Goal: Transaction & Acquisition: Purchase product/service

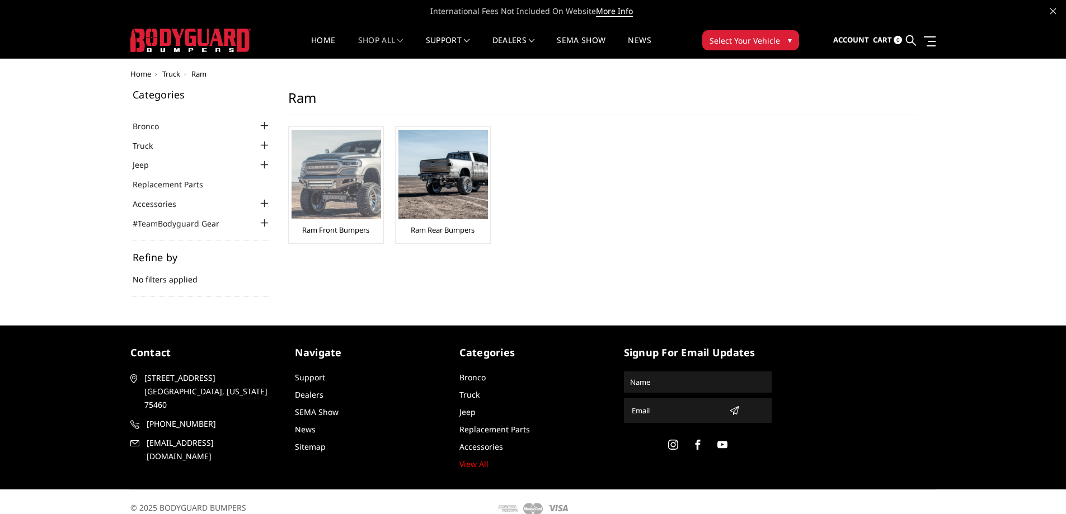
click at [348, 195] on img at bounding box center [337, 175] width 90 height 90
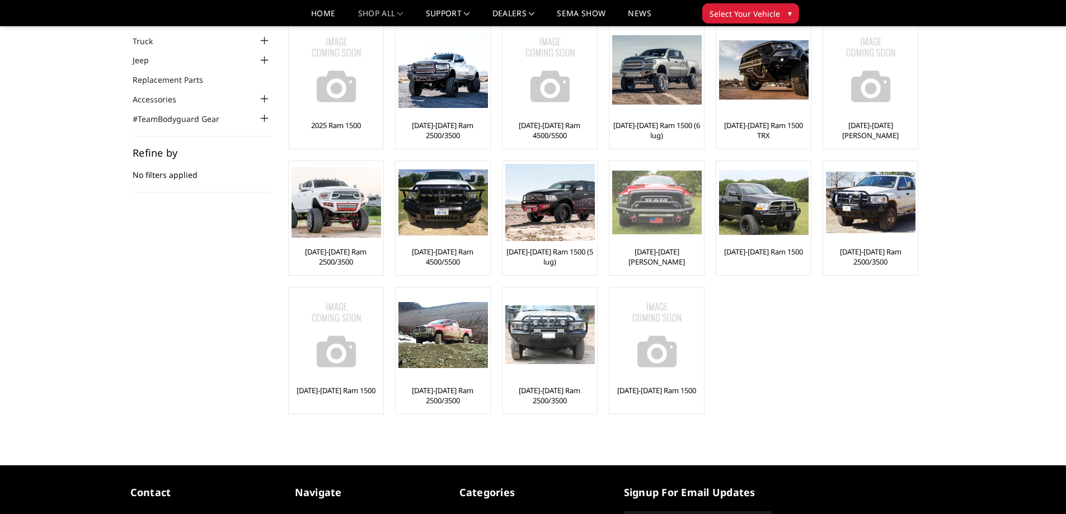
scroll to position [70, 0]
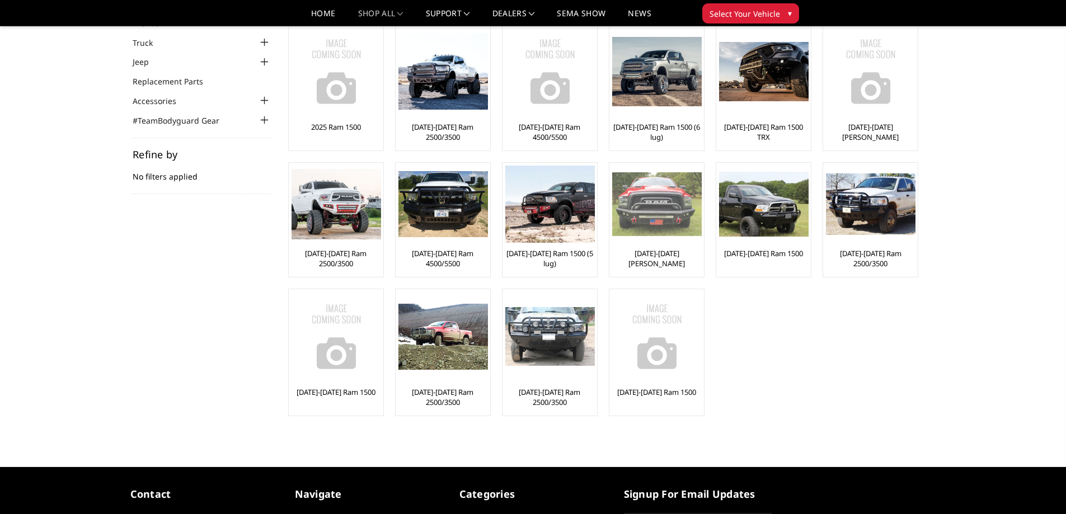
click at [677, 218] on img at bounding box center [657, 204] width 90 height 64
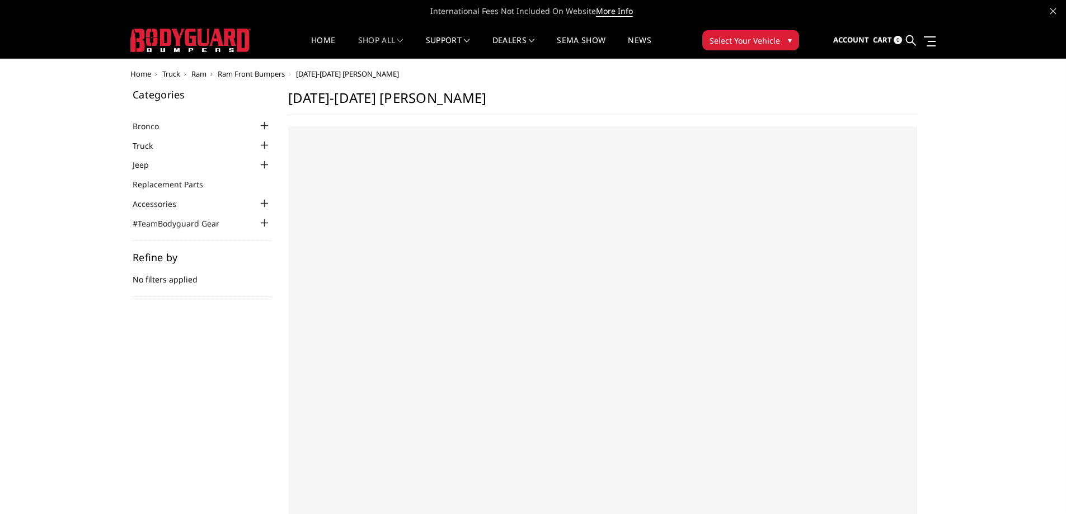
scroll to position [13, 0]
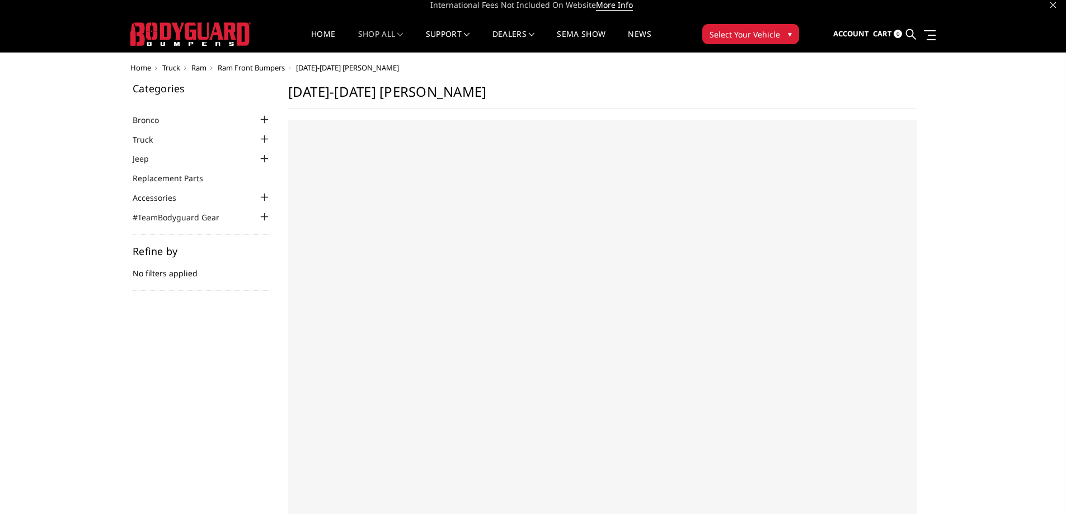
select select "US"
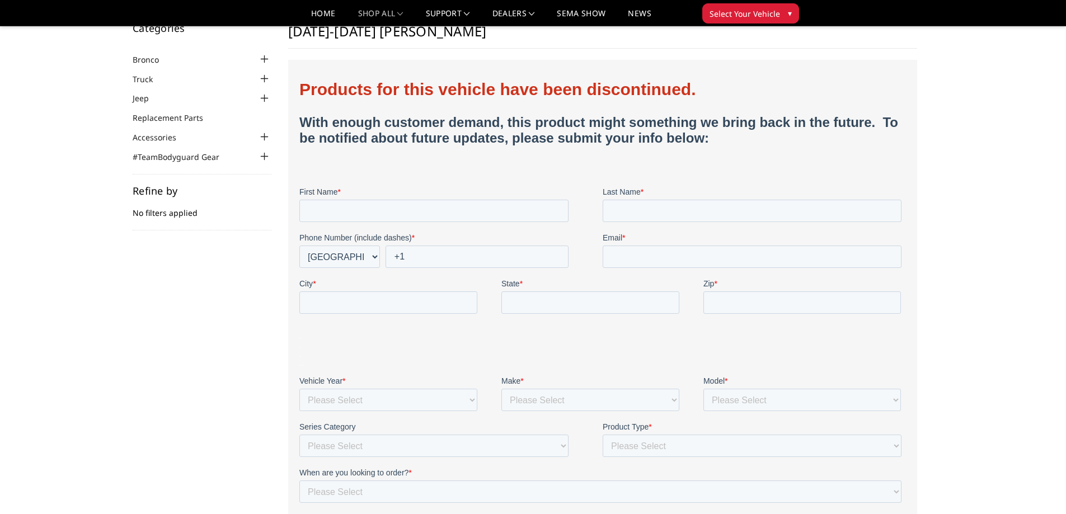
scroll to position [0, 0]
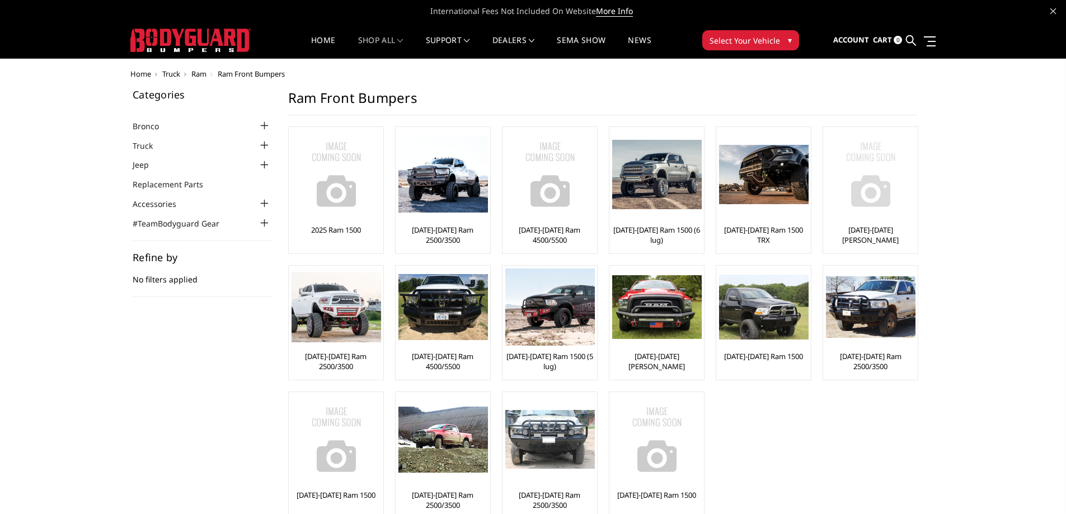
click at [859, 175] on img at bounding box center [871, 175] width 90 height 90
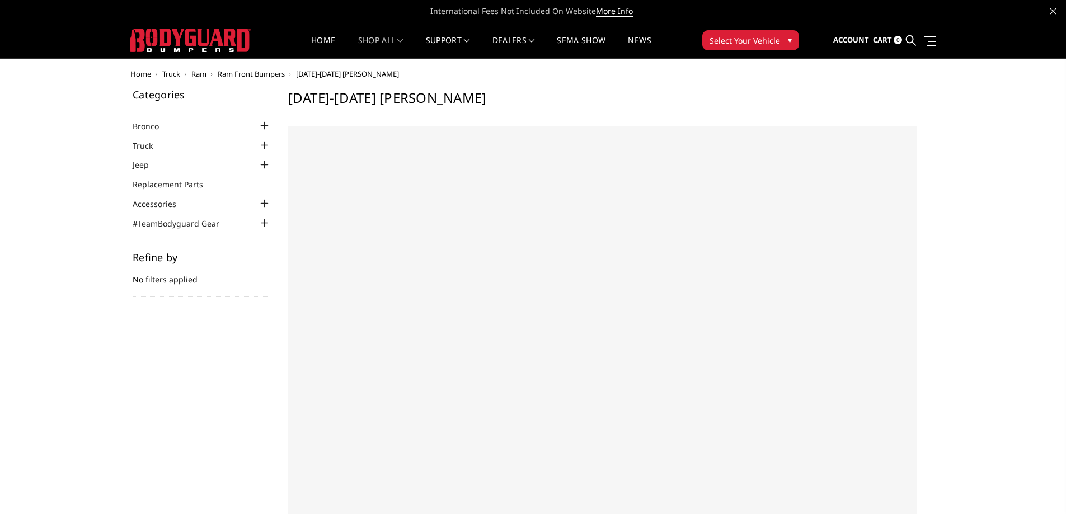
select select "US"
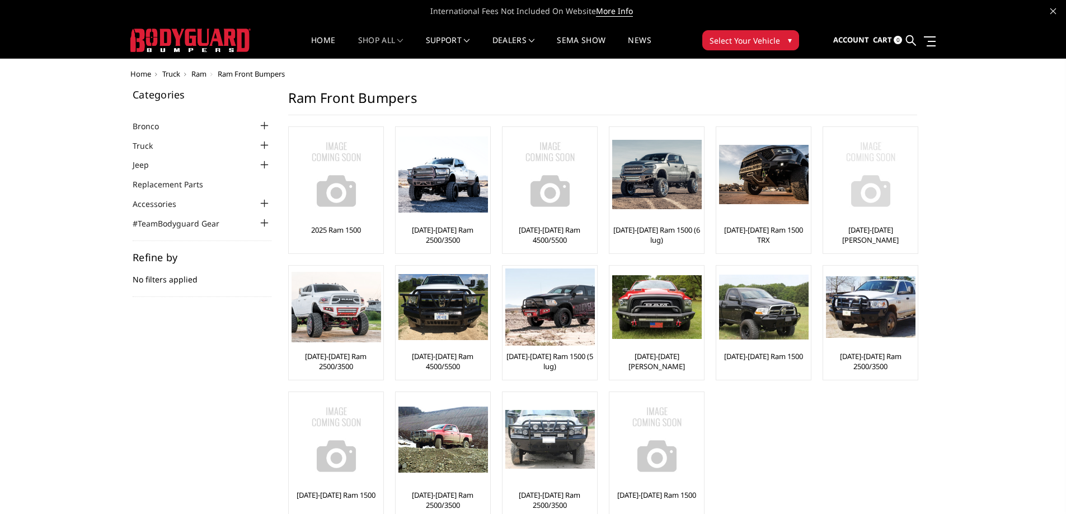
click at [869, 177] on img at bounding box center [871, 175] width 90 height 90
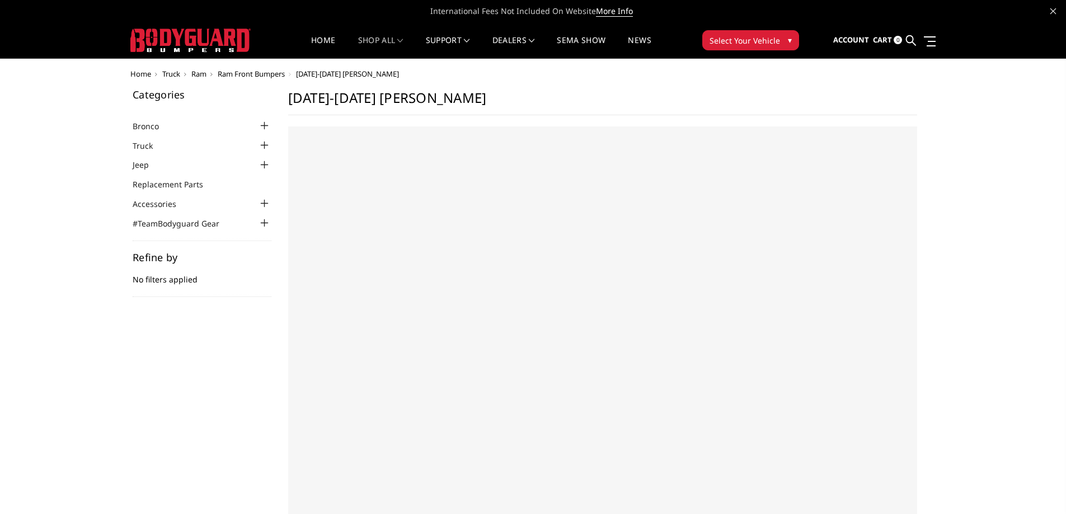
select select "US"
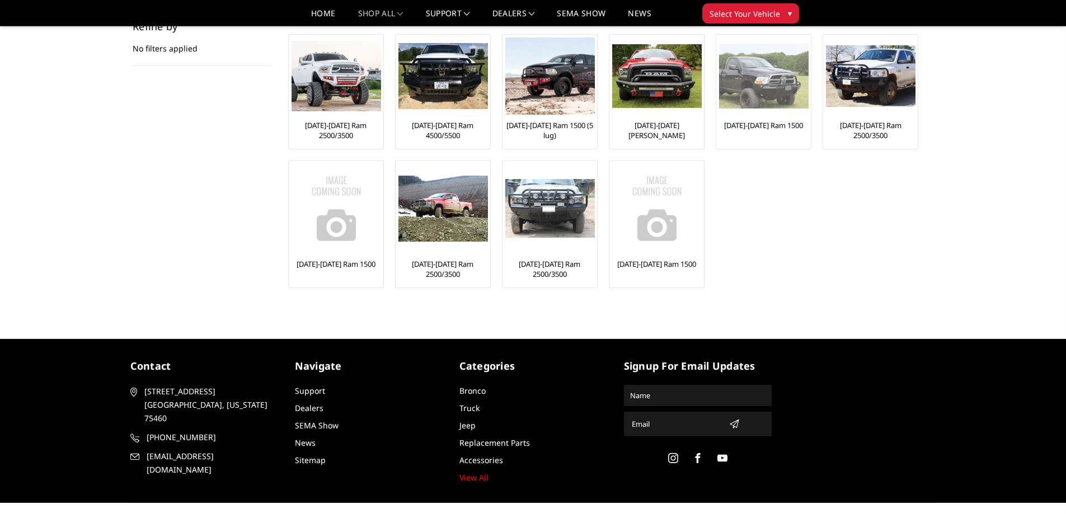
scroll to position [226, 0]
